Goal: Find specific page/section: Find specific page/section

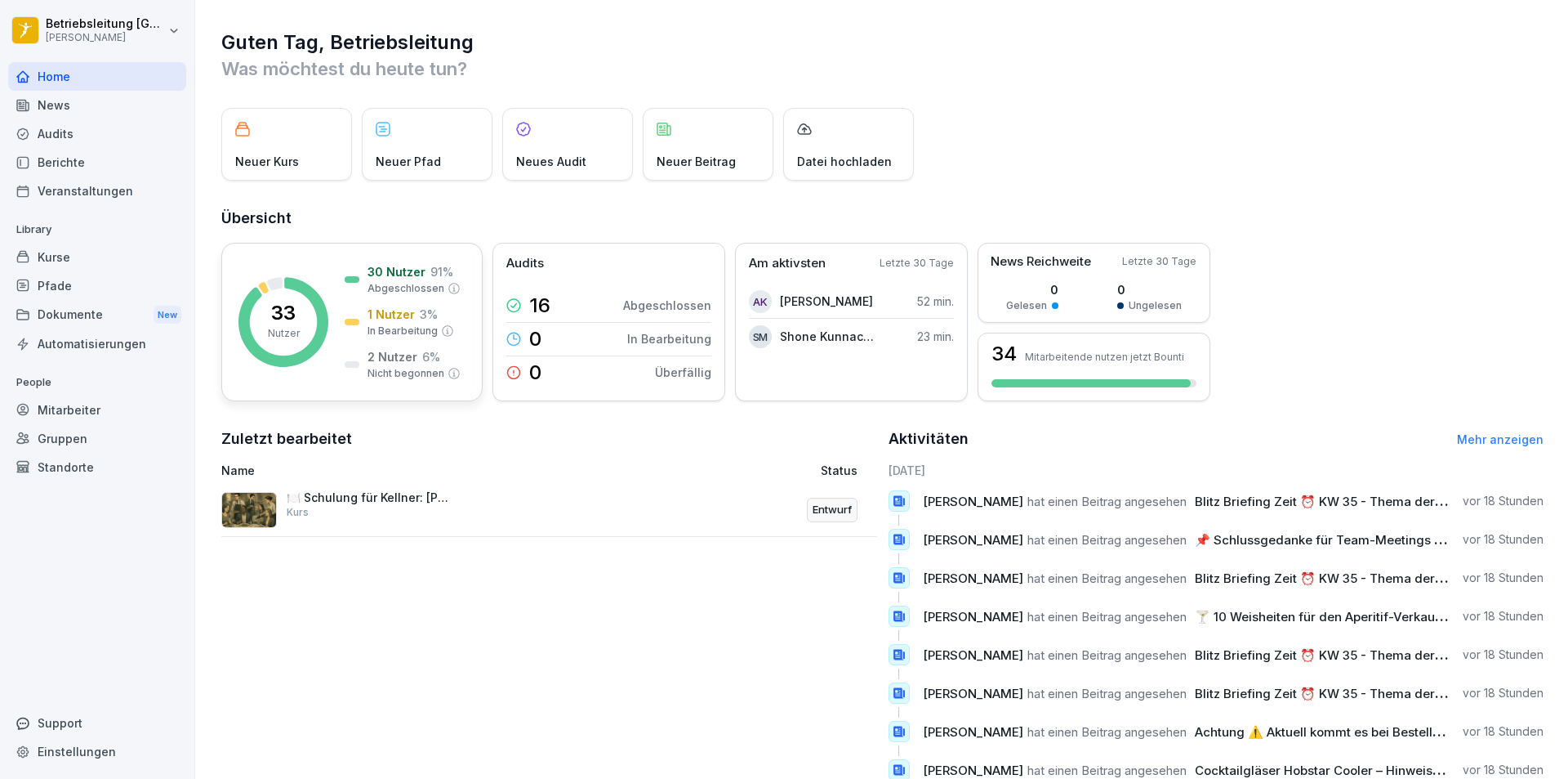
click at [407, 260] on div "33 Nutzer 30 Nutzer 91 % Abgeschlossen 1 Nutzer 3 % In Bearbeitung 2 Nutzer 6 %…" at bounding box center [352, 321] width 262 height 158
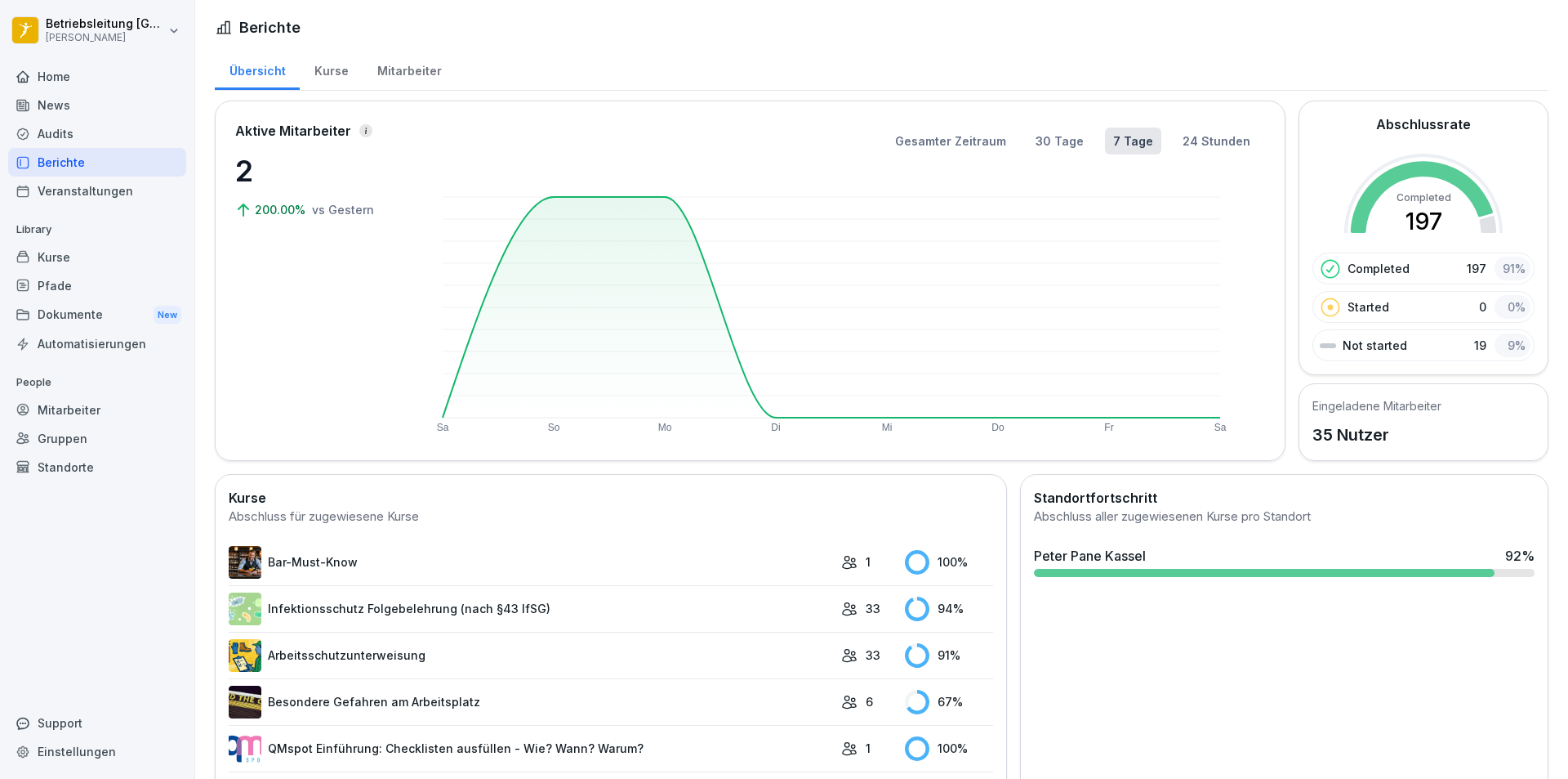
click at [412, 69] on div "Mitarbeiter" at bounding box center [409, 69] width 93 height 42
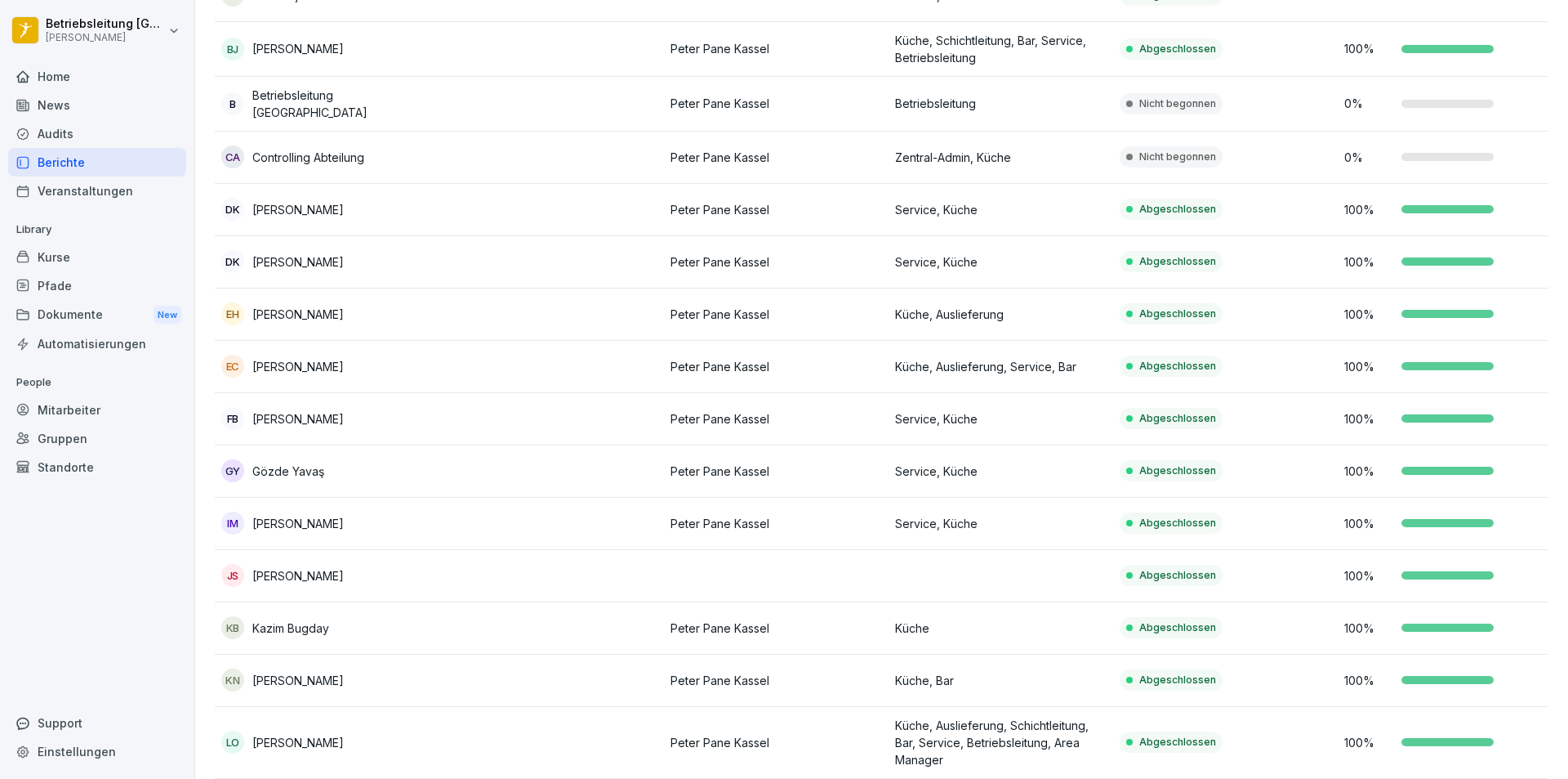
scroll to position [245, 0]
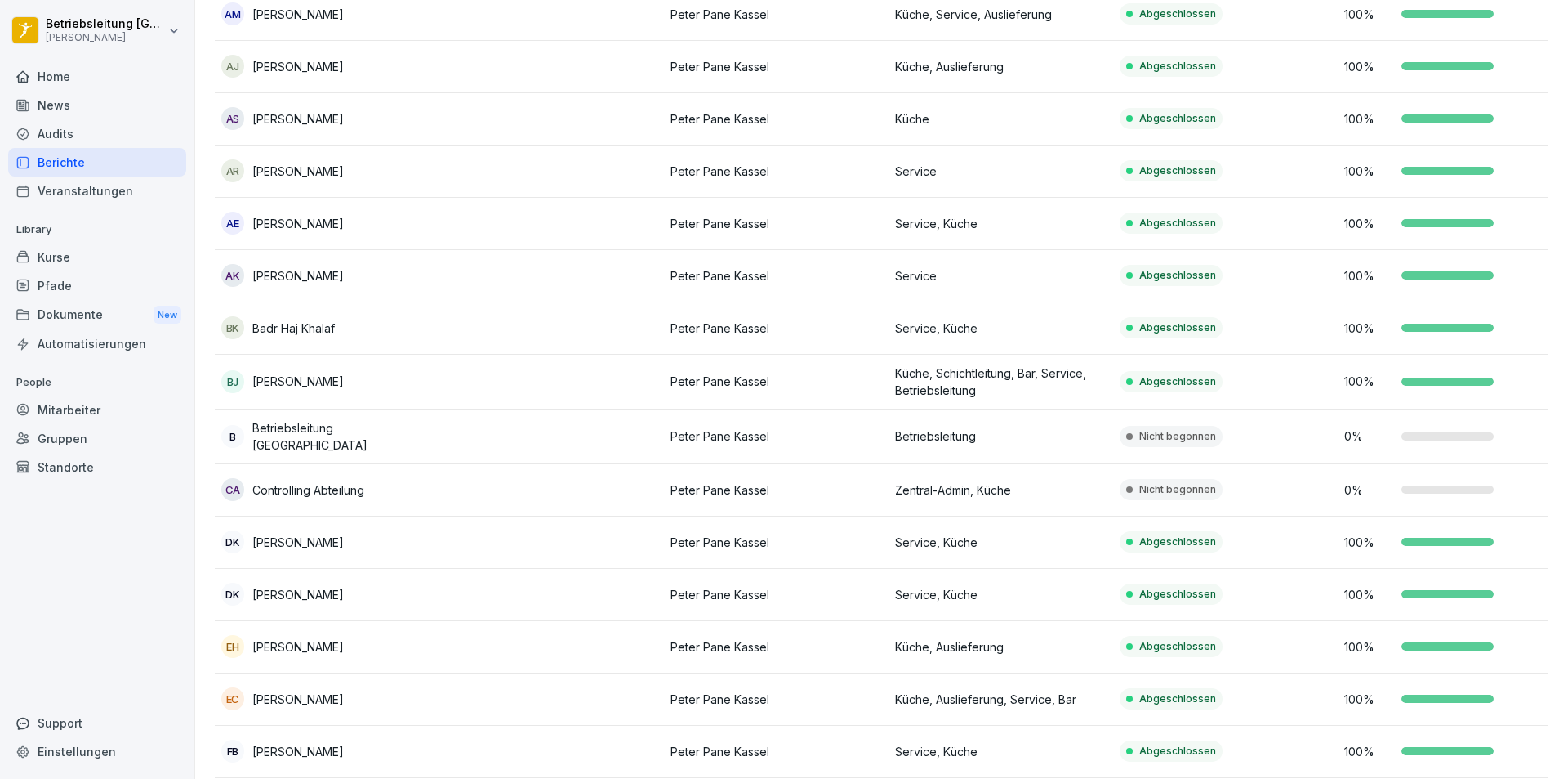
click at [1024, 272] on p "Service" at bounding box center [1000, 275] width 212 height 18
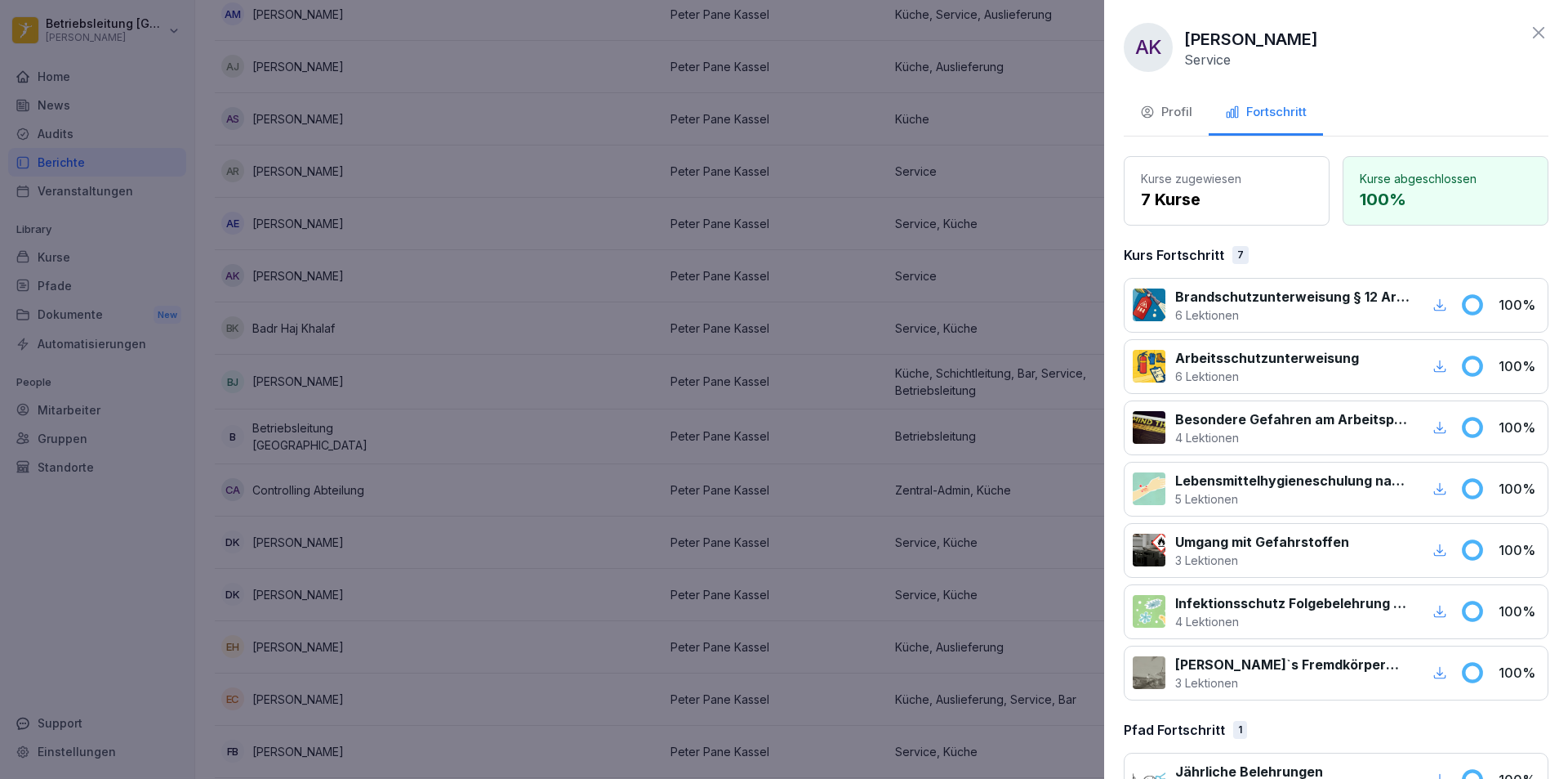
click at [1012, 168] on div at bounding box center [784, 389] width 1568 height 779
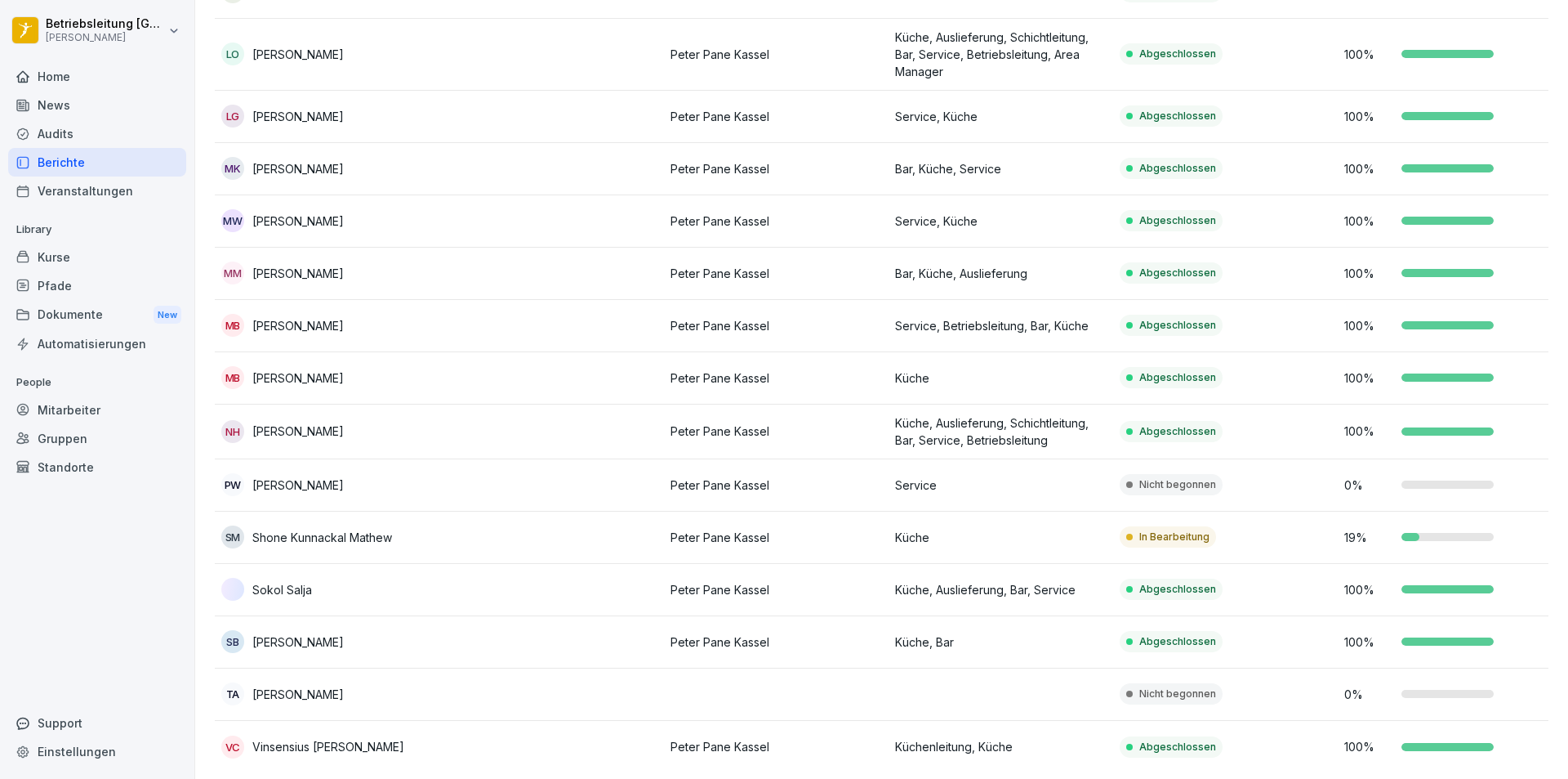
scroll to position [1299, 0]
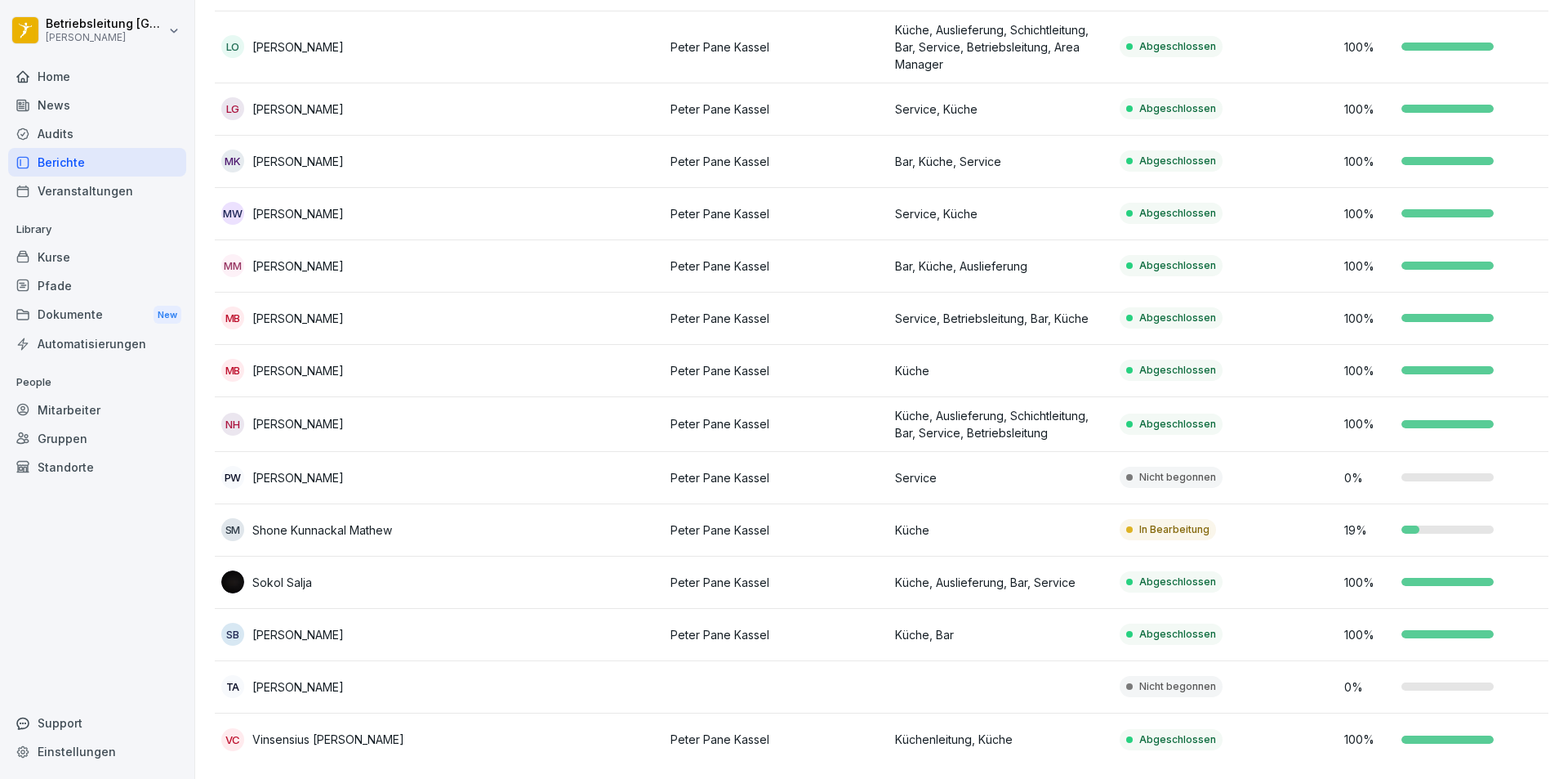
click at [582, 509] on td at bounding box center [551, 530] width 225 height 53
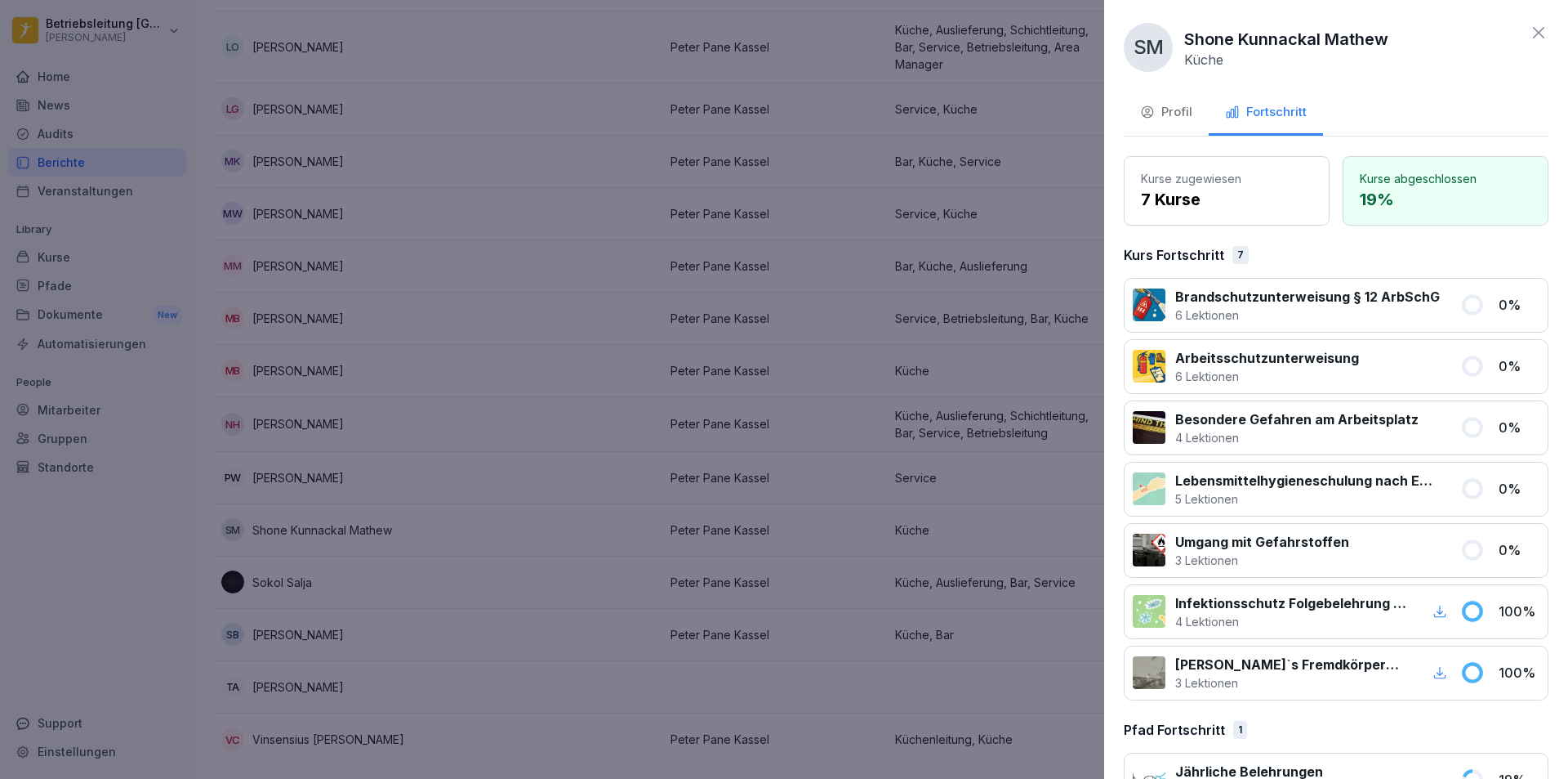
click at [1533, 33] on icon at bounding box center [1539, 33] width 12 height 12
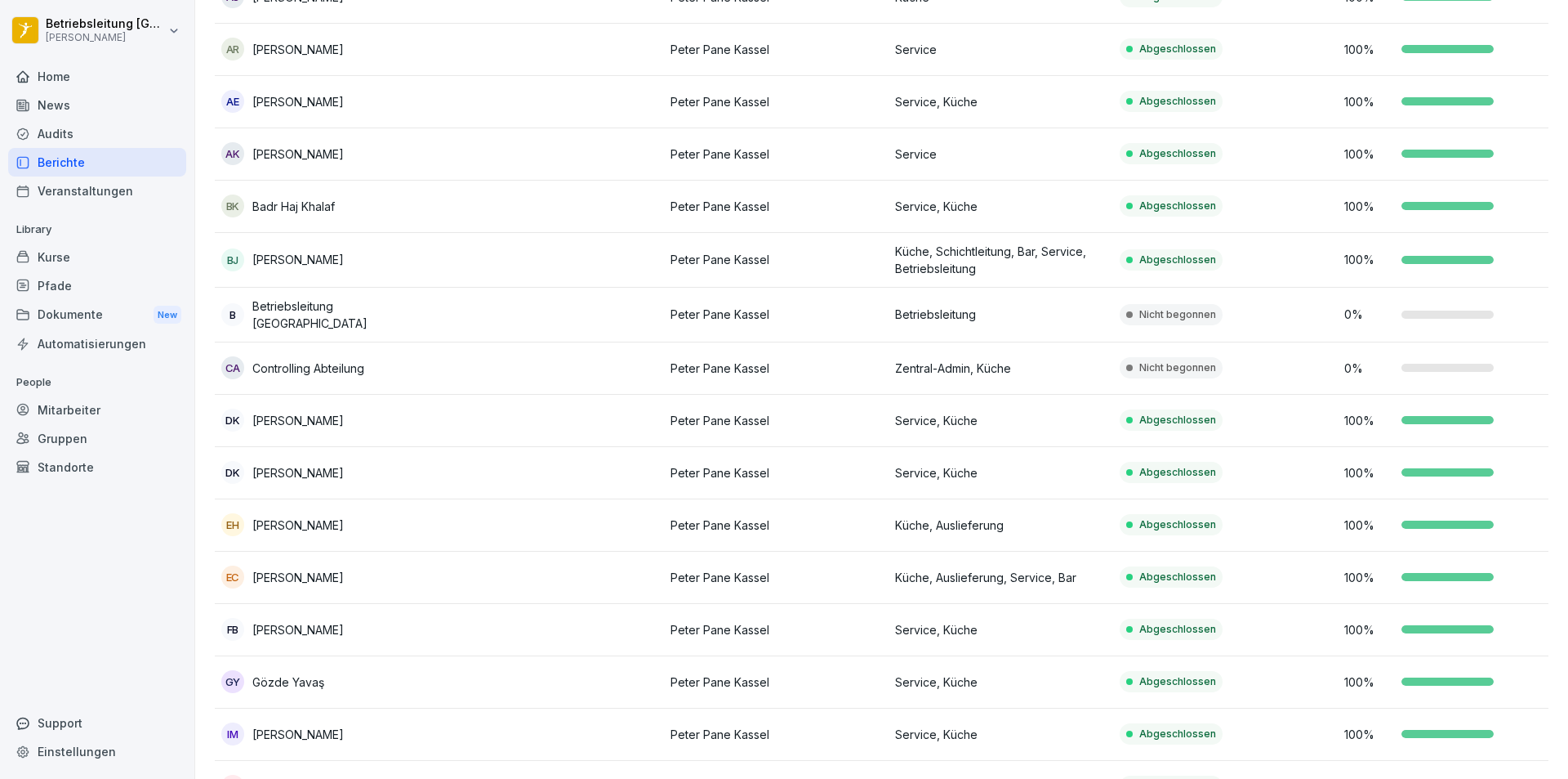
scroll to position [0, 0]
